Goal: Task Accomplishment & Management: Use online tool/utility

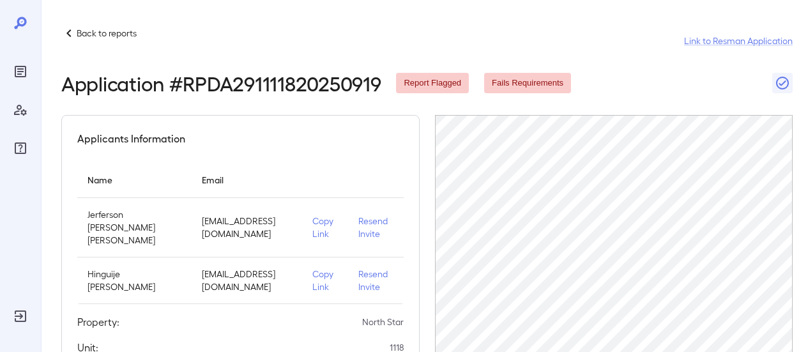
scroll to position [64, 0]
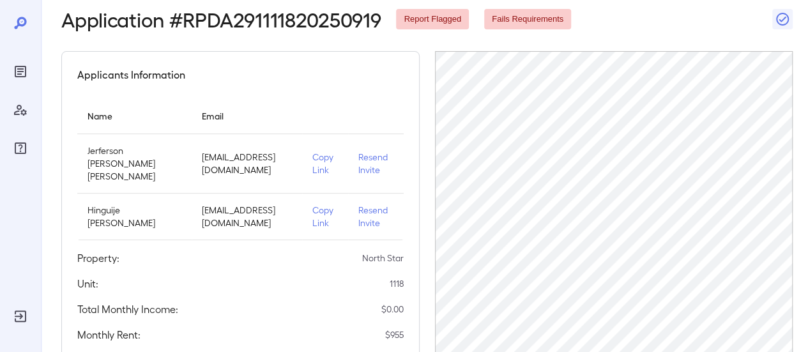
click at [317, 159] on p "Copy Link" at bounding box center [325, 164] width 26 height 26
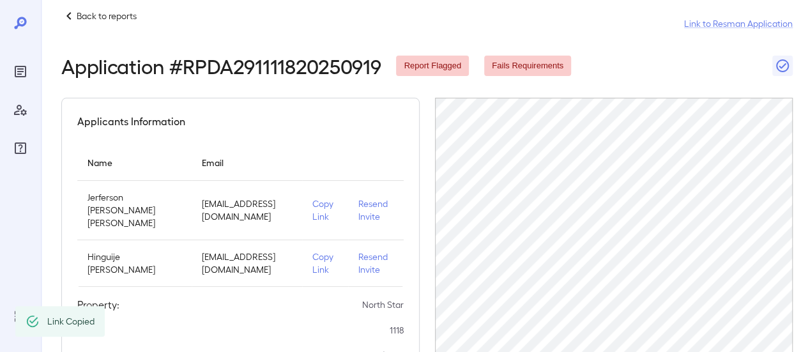
scroll to position [0, 0]
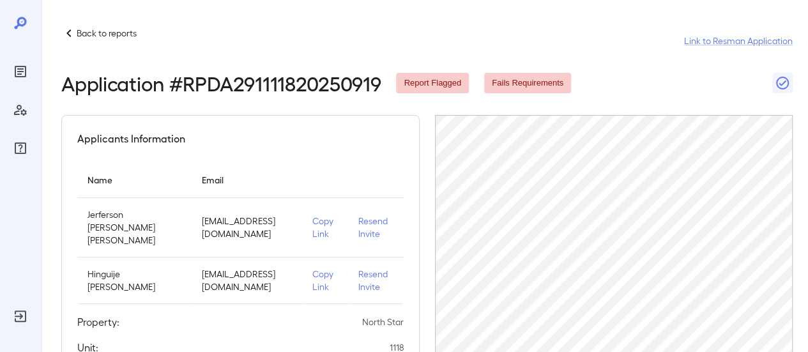
click at [95, 39] on p "Back to reports" at bounding box center [107, 33] width 60 height 13
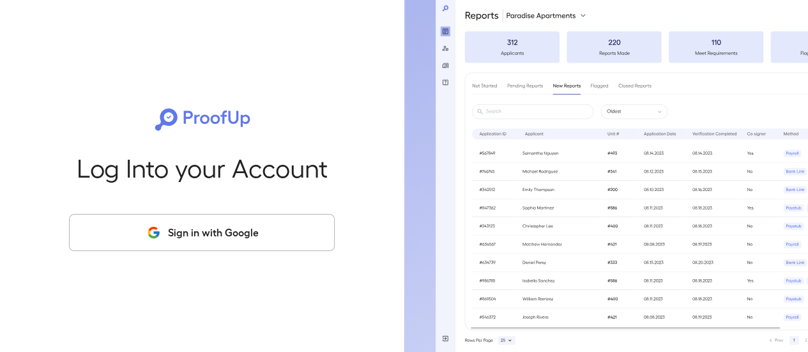
click at [229, 227] on button "Sign in with Google" at bounding box center [202, 232] width 266 height 37
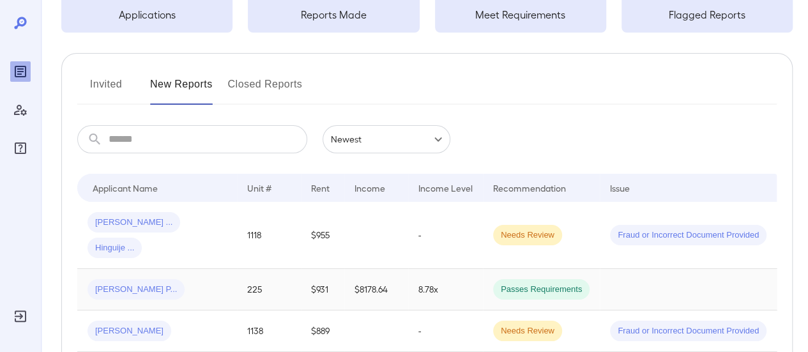
scroll to position [192, 0]
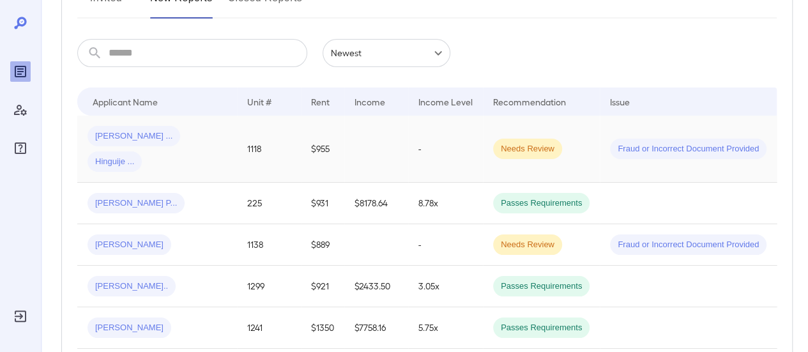
click at [142, 151] on div "Hinguije ..." at bounding box center [115, 161] width 54 height 20
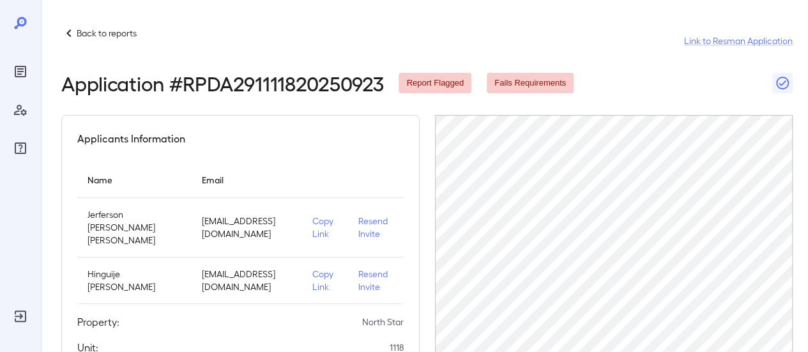
click at [326, 219] on p "Copy Link" at bounding box center [325, 228] width 26 height 26
click at [81, 36] on p "Back to reports" at bounding box center [107, 33] width 60 height 13
